Goal: Task Accomplishment & Management: Manage account settings

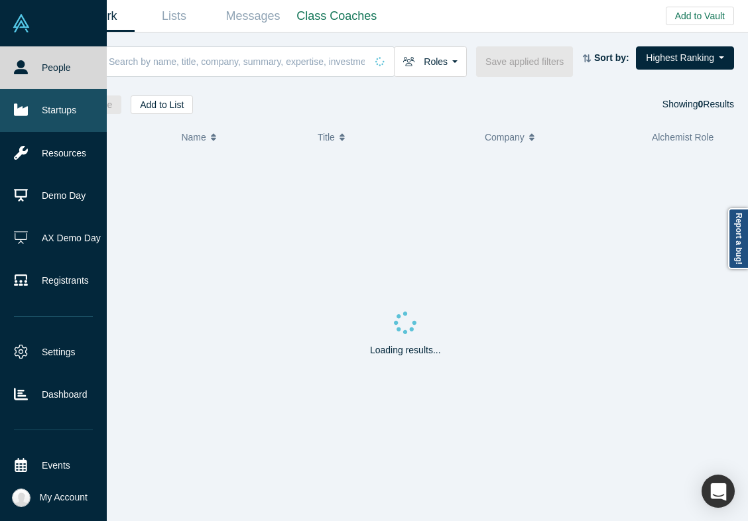
click at [21, 107] on icon at bounding box center [21, 110] width 14 height 12
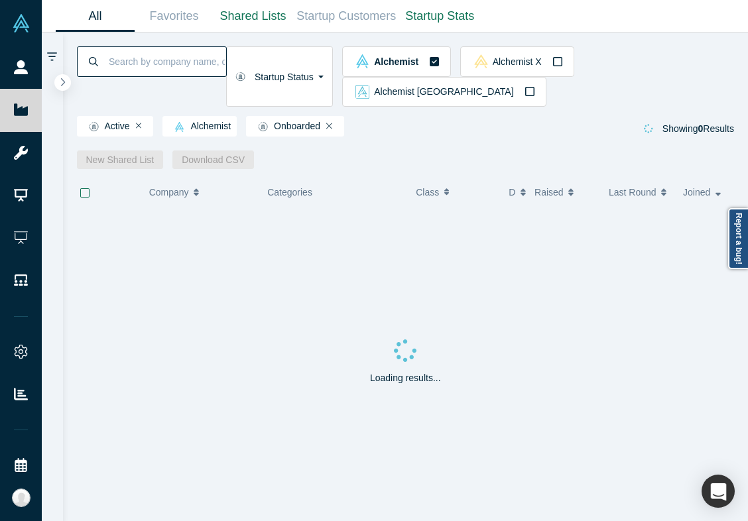
click at [163, 67] on input at bounding box center [166, 61] width 119 height 31
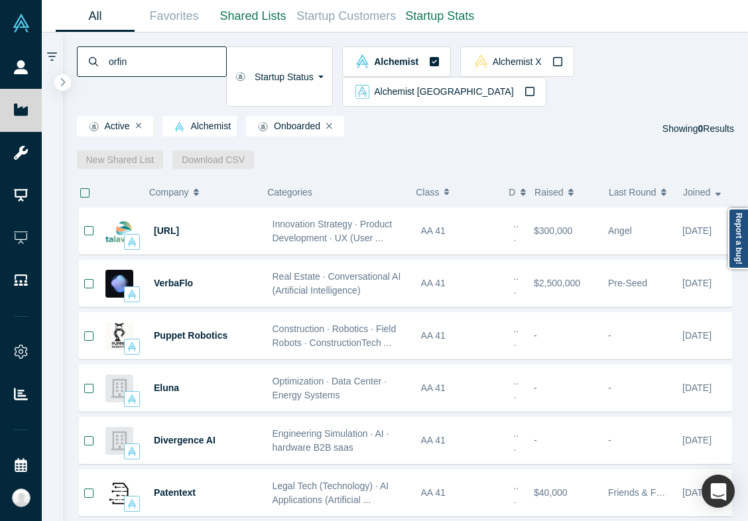
click at [127, 66] on input "orfin" at bounding box center [166, 61] width 119 height 31
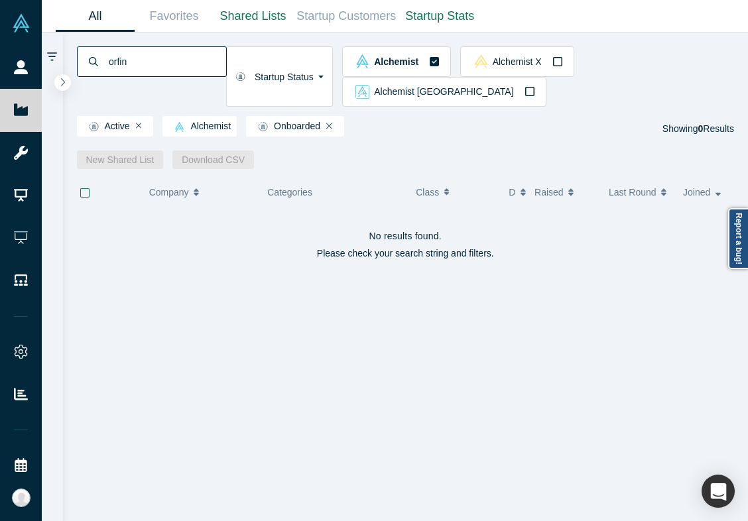
click at [218, 61] on input "orfin" at bounding box center [166, 61] width 119 height 31
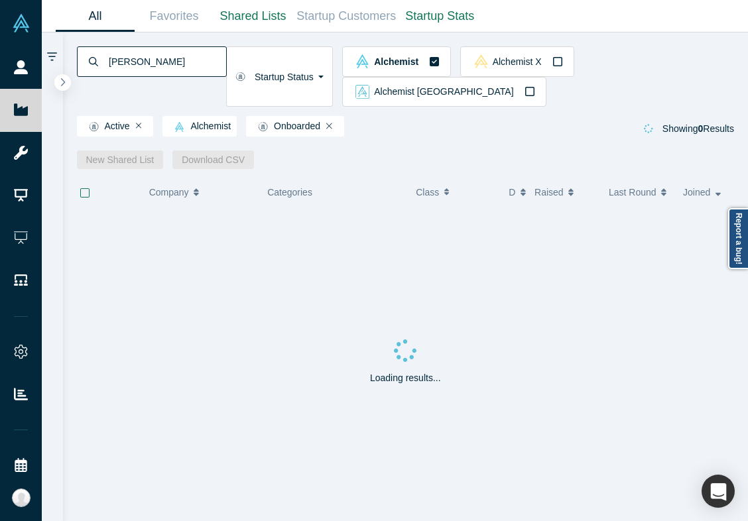
type input "adam finkel"
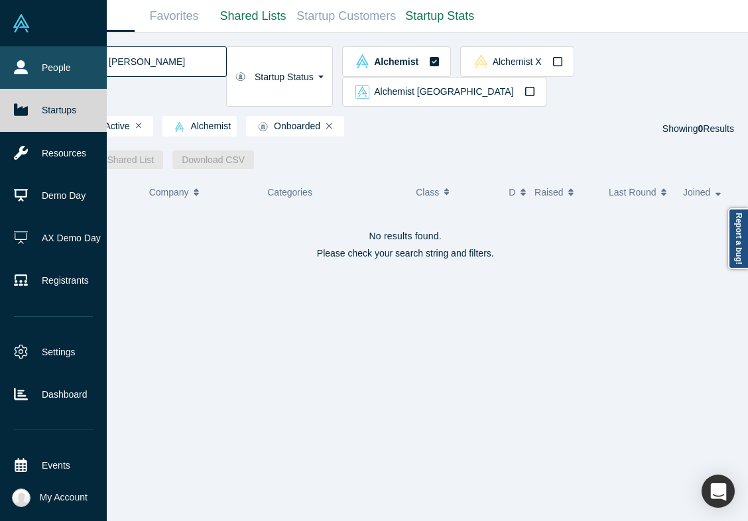
click at [27, 70] on icon at bounding box center [21, 67] width 14 height 14
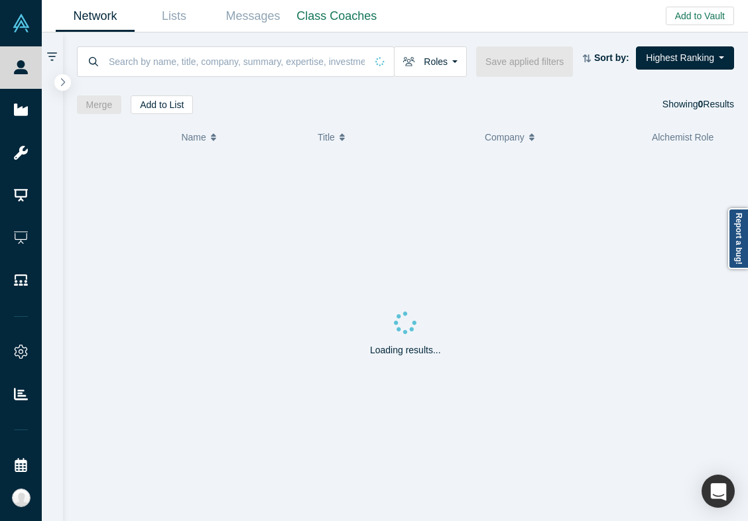
click at [142, 77] on div at bounding box center [406, 81] width 658 height 9
click at [143, 60] on input at bounding box center [236, 61] width 259 height 31
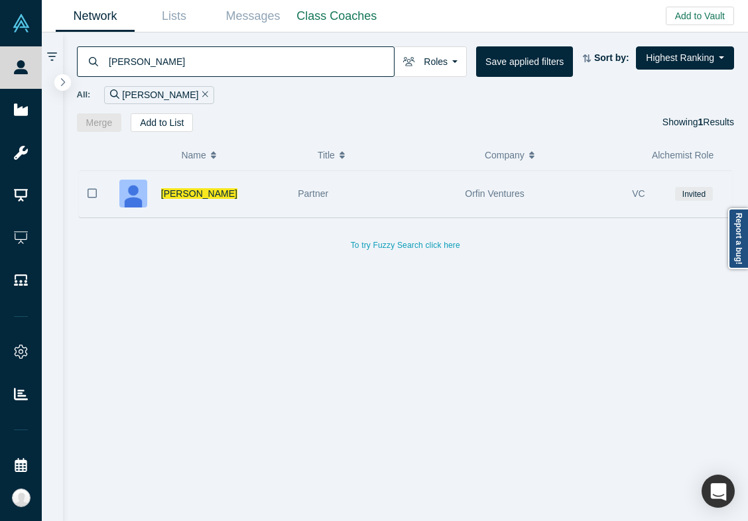
click at [333, 198] on div "Partner" at bounding box center [374, 194] width 153 height 46
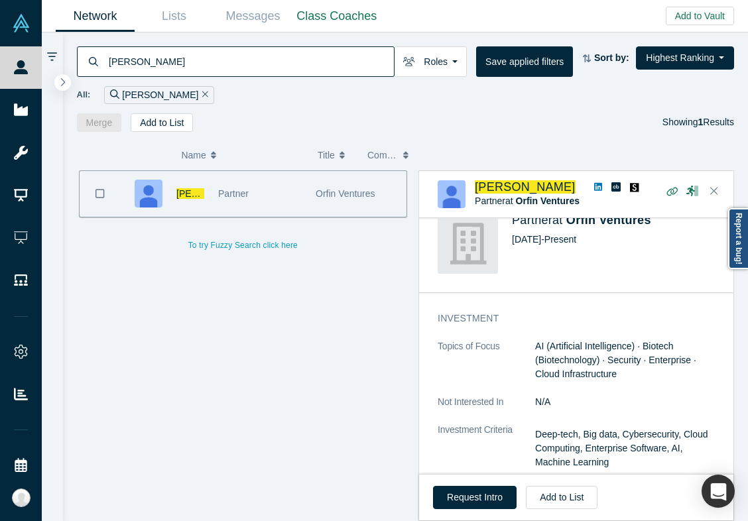
scroll to position [409, 0]
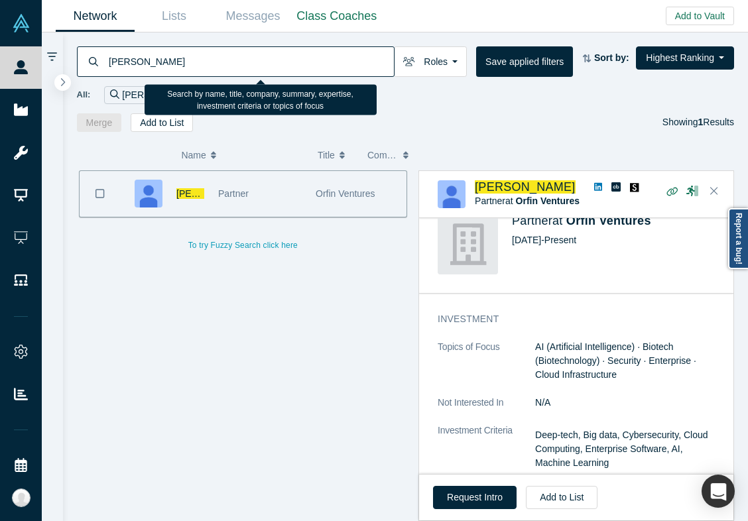
click at [113, 63] on input "adam finkel" at bounding box center [250, 61] width 287 height 31
type input "anvesh"
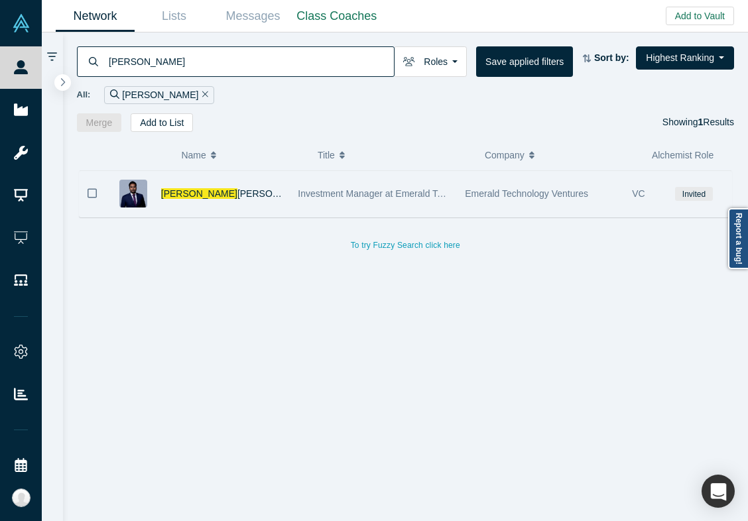
click at [230, 179] on div "Anvesh Madabushi" at bounding box center [222, 194] width 123 height 46
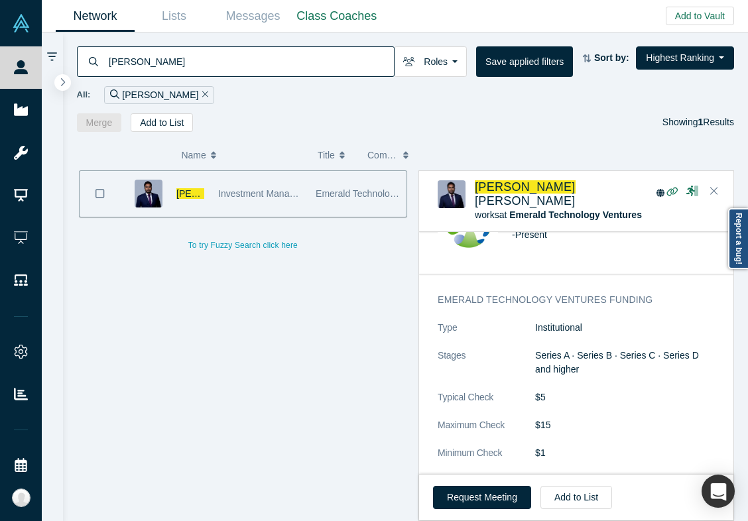
scroll to position [424, 0]
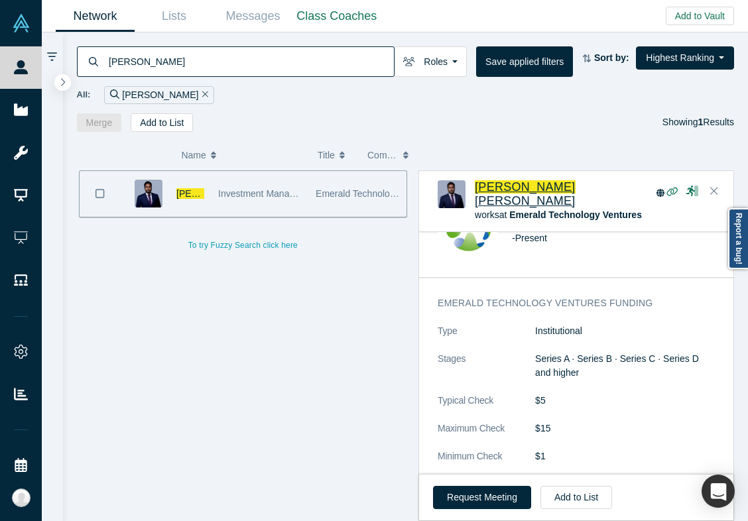
click at [523, 194] on span "Madabushi" at bounding box center [525, 200] width 101 height 13
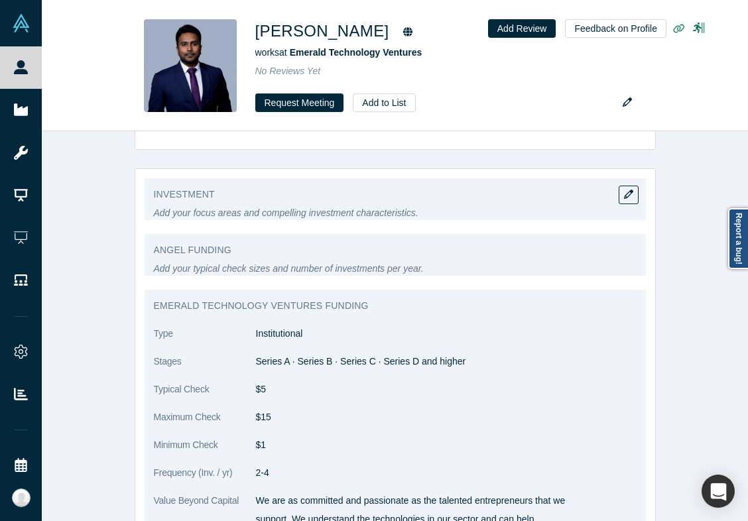
scroll to position [616, 0]
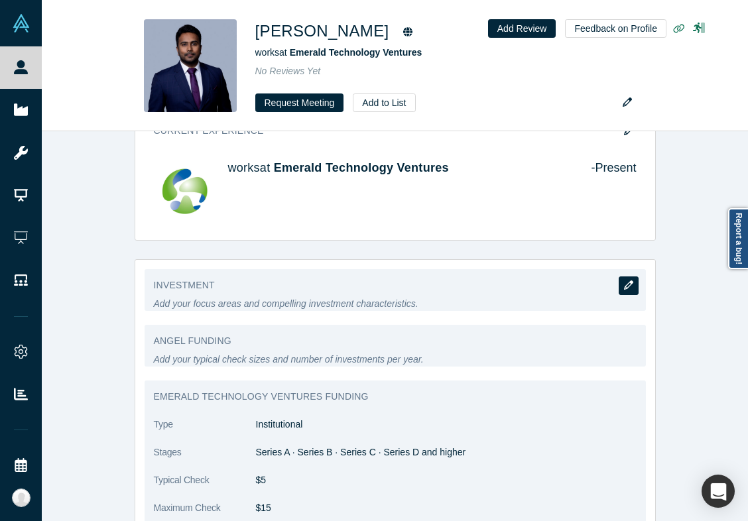
click at [624, 284] on icon "button" at bounding box center [628, 285] width 9 height 9
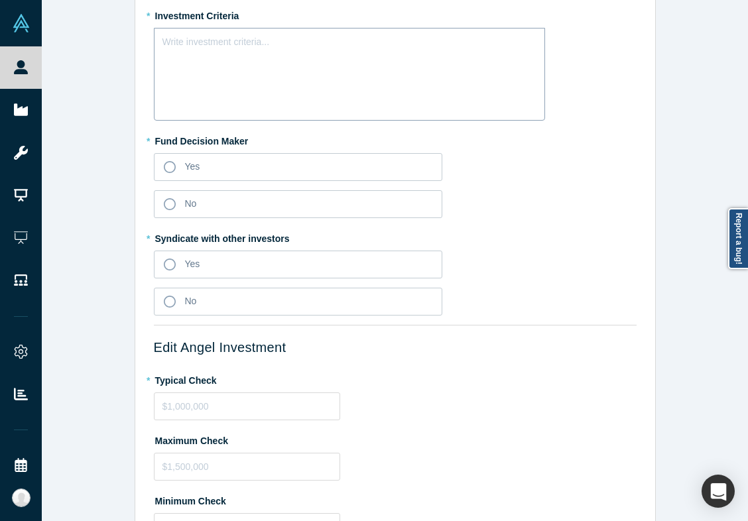
scroll to position [0, 0]
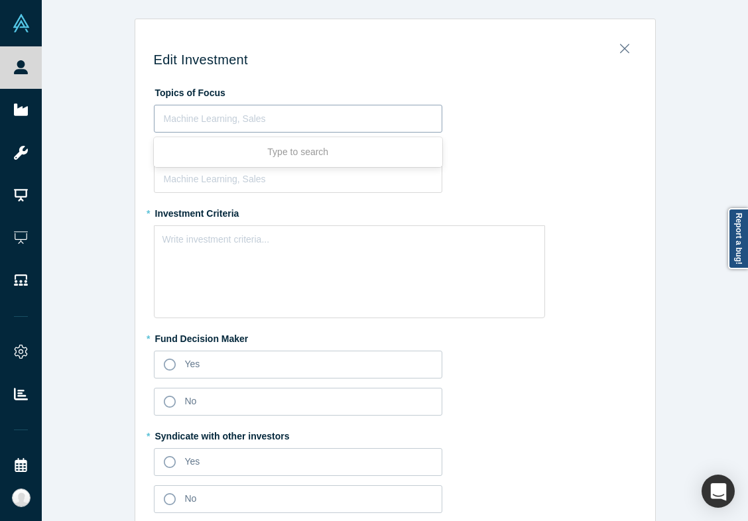
click at [273, 111] on div at bounding box center [298, 119] width 269 height 17
type input "Automotive"
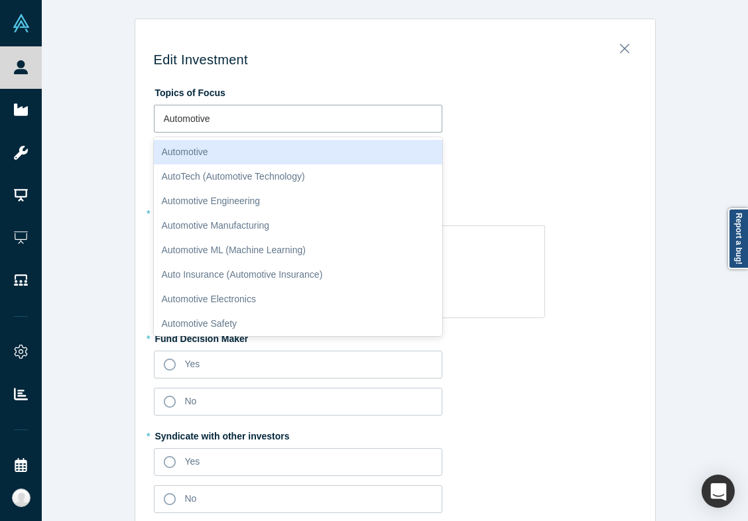
click at [251, 152] on div "Automotive" at bounding box center [298, 152] width 289 height 25
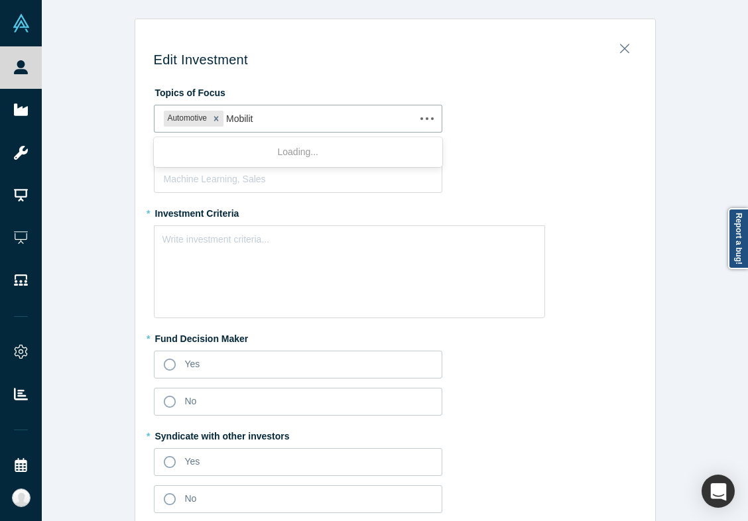
type input "Mobility"
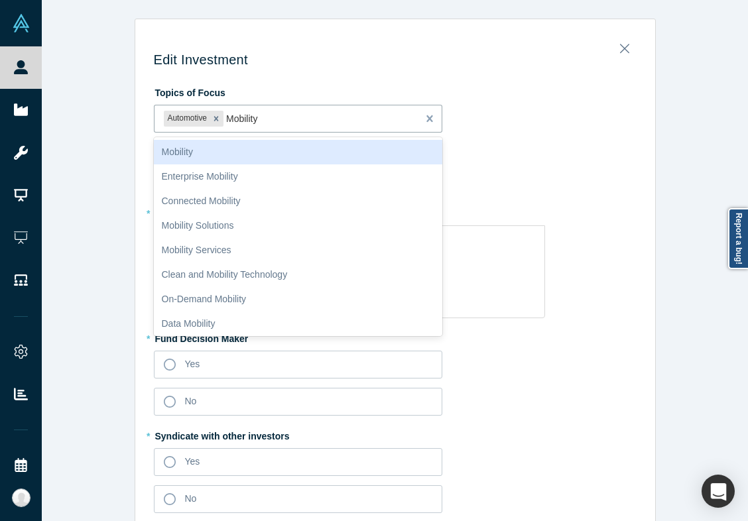
click at [255, 159] on div "Mobility" at bounding box center [298, 152] width 289 height 25
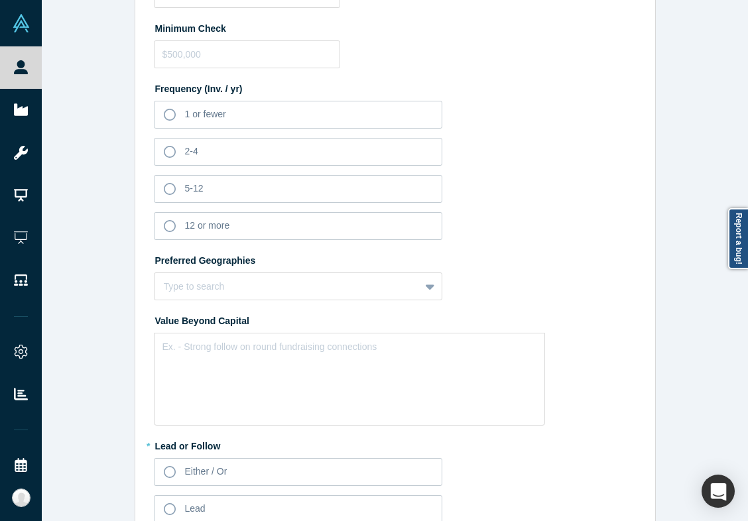
scroll to position [728, 0]
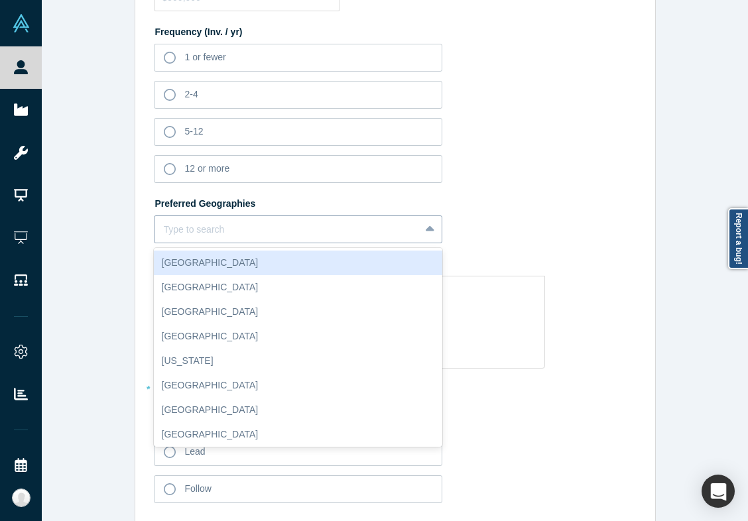
click at [245, 238] on div "Type to search" at bounding box center [288, 230] width 266 height 22
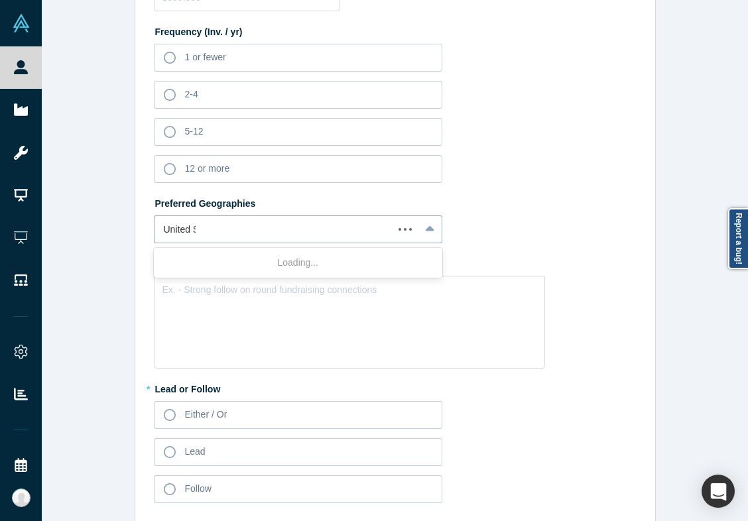
type input "United St"
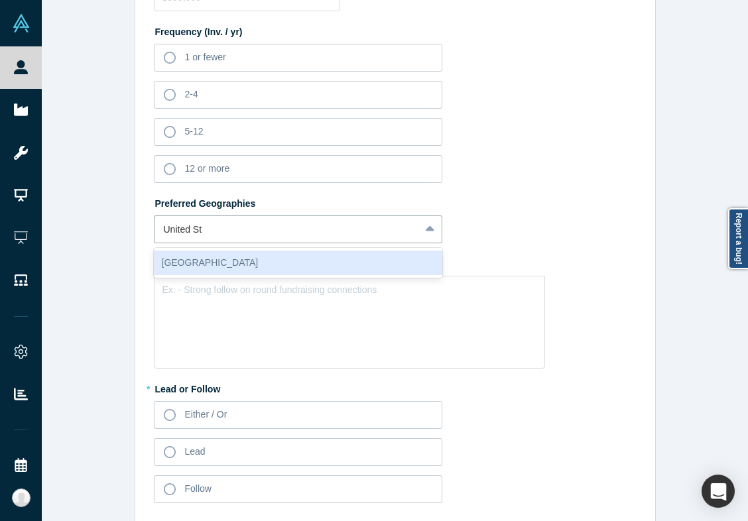
click at [267, 269] on div "[GEOGRAPHIC_DATA]" at bounding box center [298, 263] width 289 height 25
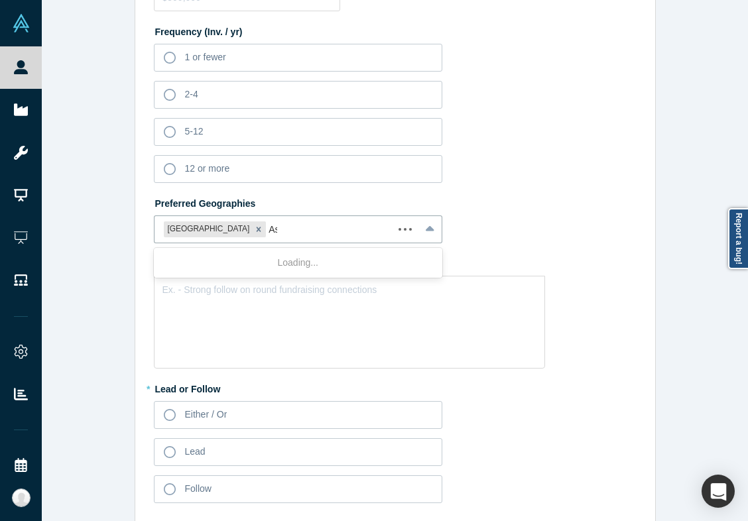
type input "Asia"
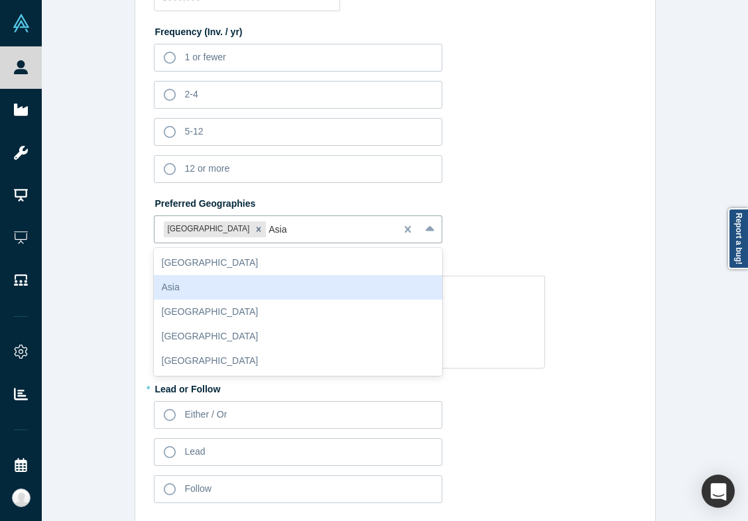
click at [263, 281] on div "Asia" at bounding box center [298, 287] width 289 height 25
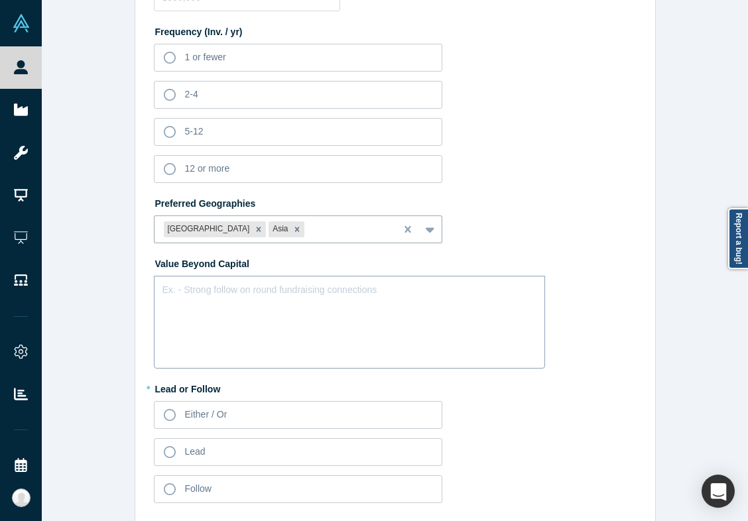
scroll to position [789, 0]
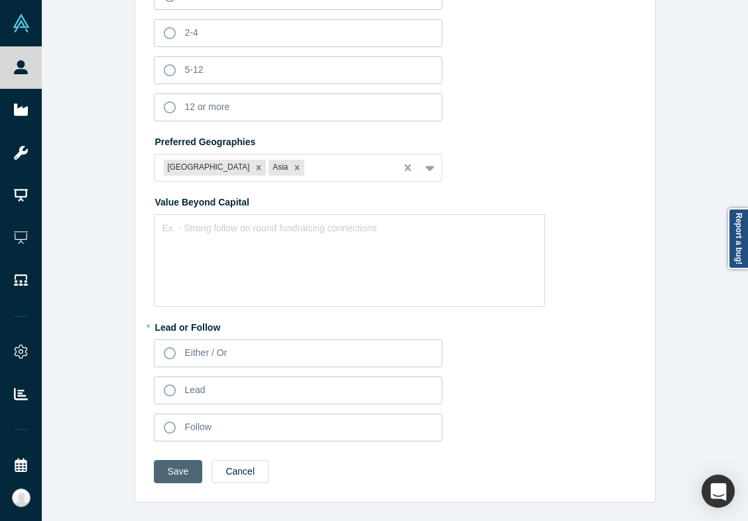
click at [190, 474] on button "Save" at bounding box center [178, 471] width 49 height 23
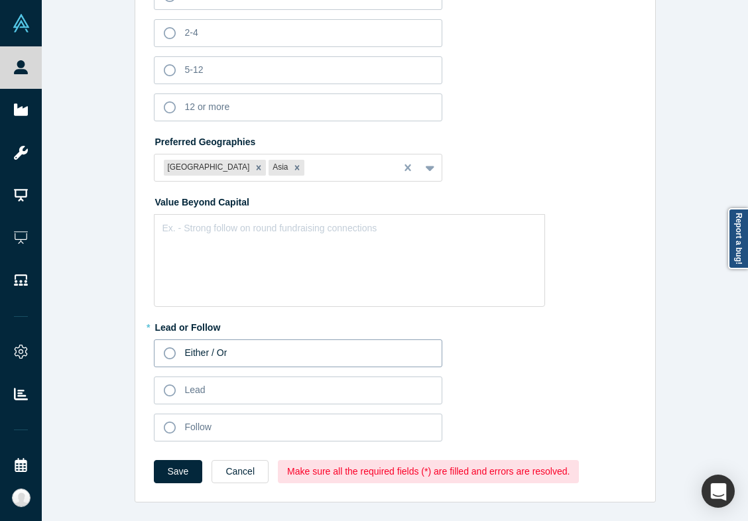
click at [173, 350] on icon at bounding box center [170, 354] width 12 height 12
click at [0, 0] on input "Either / Or" at bounding box center [0, 0] width 0 height 0
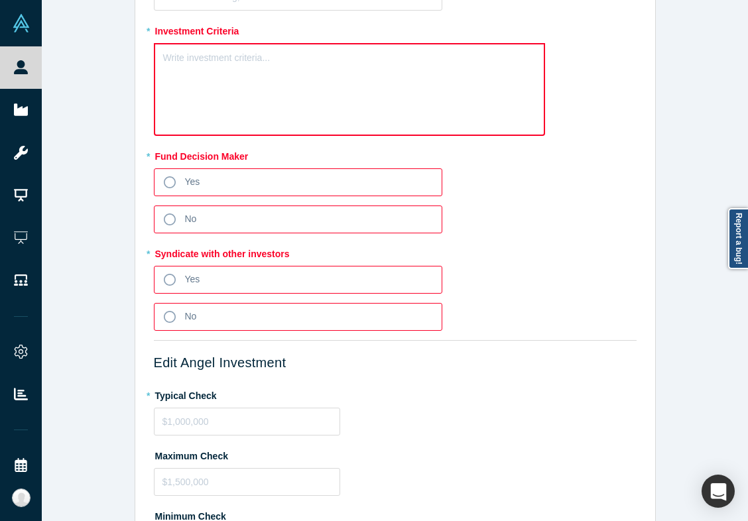
scroll to position [142, 0]
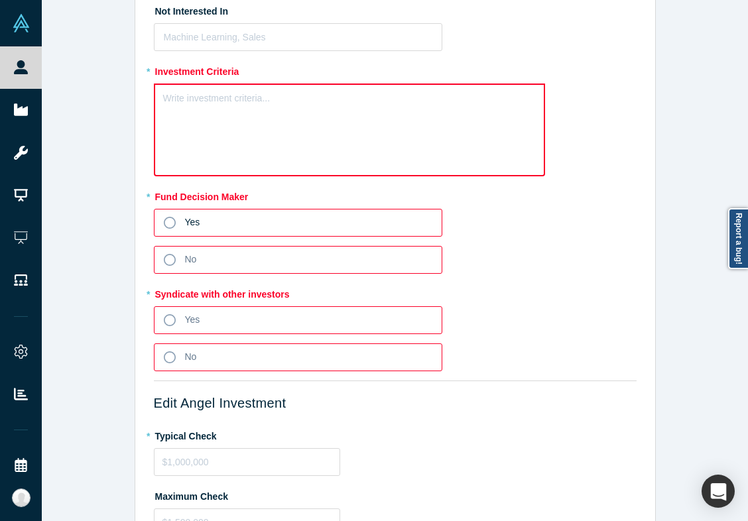
click at [182, 230] on label "Yes" at bounding box center [298, 223] width 289 height 28
click at [0, 0] on input "Yes" at bounding box center [0, 0] width 0 height 0
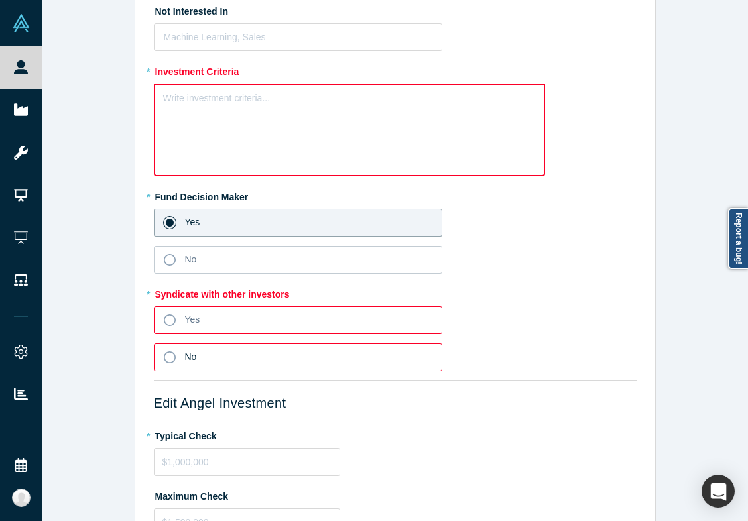
click at [171, 358] on icon at bounding box center [170, 358] width 12 height 12
click at [0, 0] on input "No" at bounding box center [0, 0] width 0 height 0
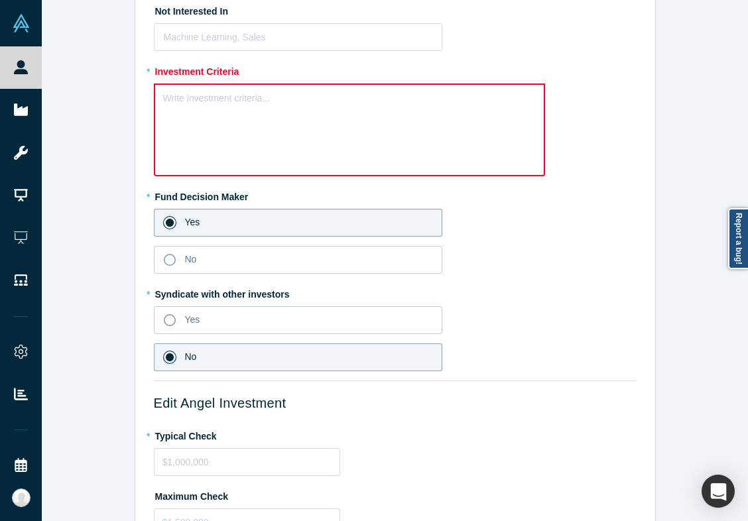
click at [466, 119] on div "Write investment criteria..." at bounding box center [349, 130] width 391 height 93
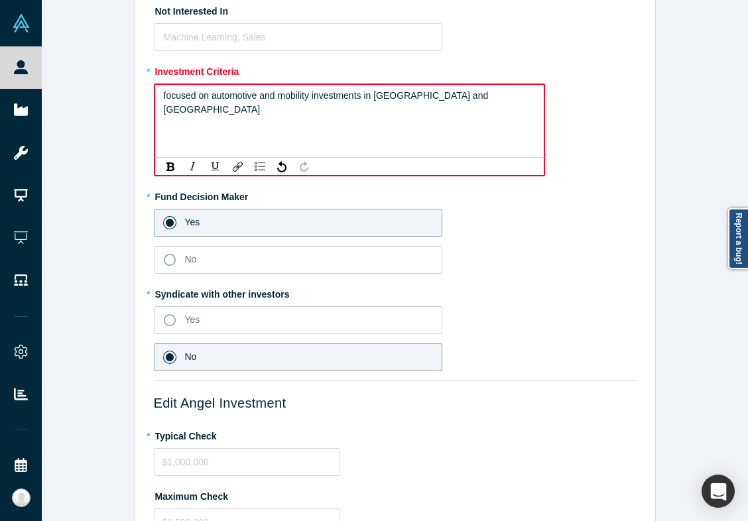
click at [164, 96] on span "focused on automotive and mobility investments in [GEOGRAPHIC_DATA] and [GEOGRA…" at bounding box center [328, 102] width 328 height 25
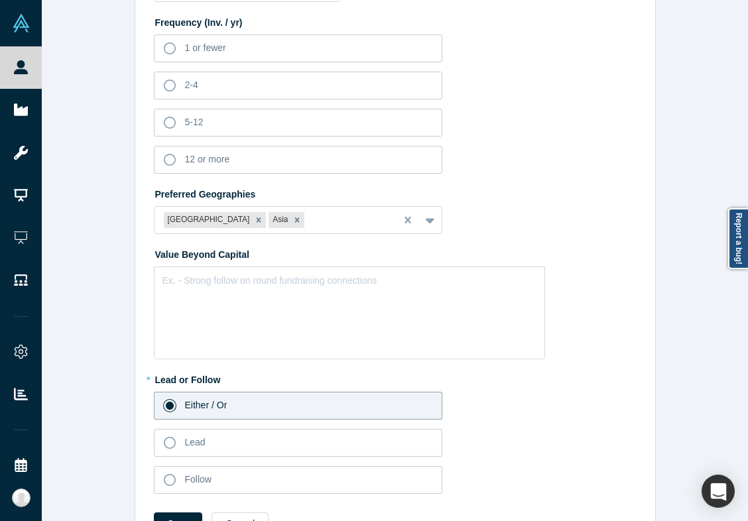
scroll to position [789, 0]
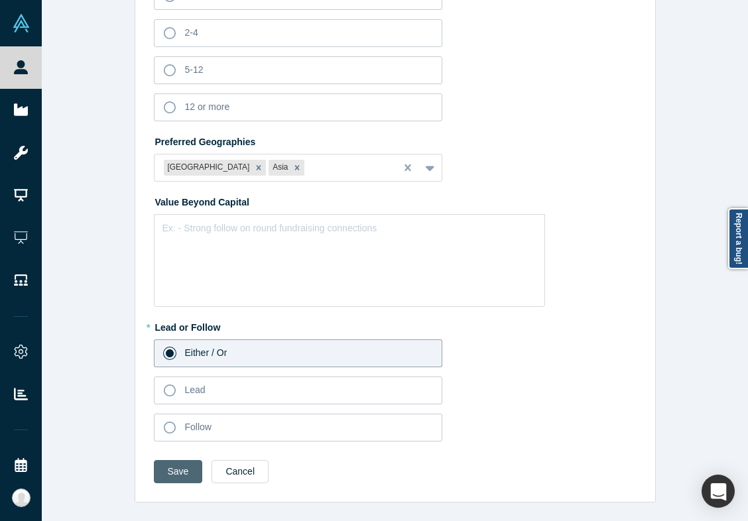
click at [181, 469] on button "Save" at bounding box center [178, 471] width 49 height 23
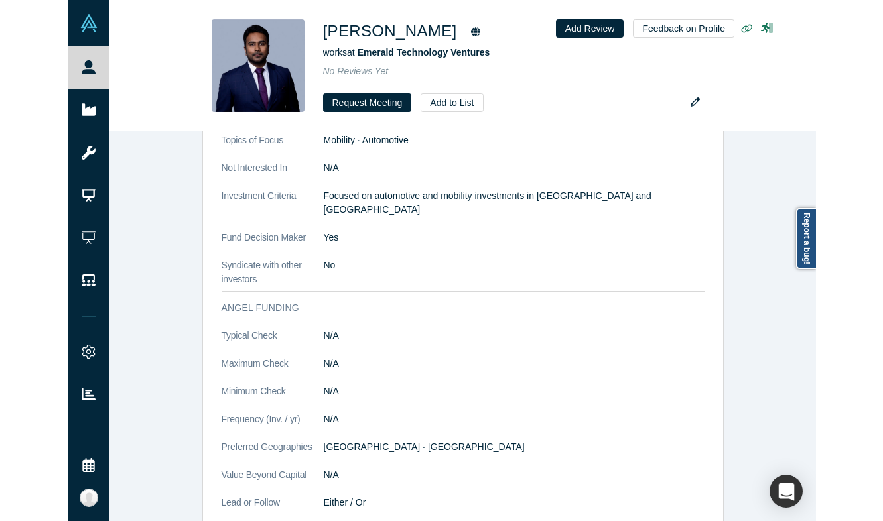
scroll to position [0, 0]
